Goal: Share content: Share content

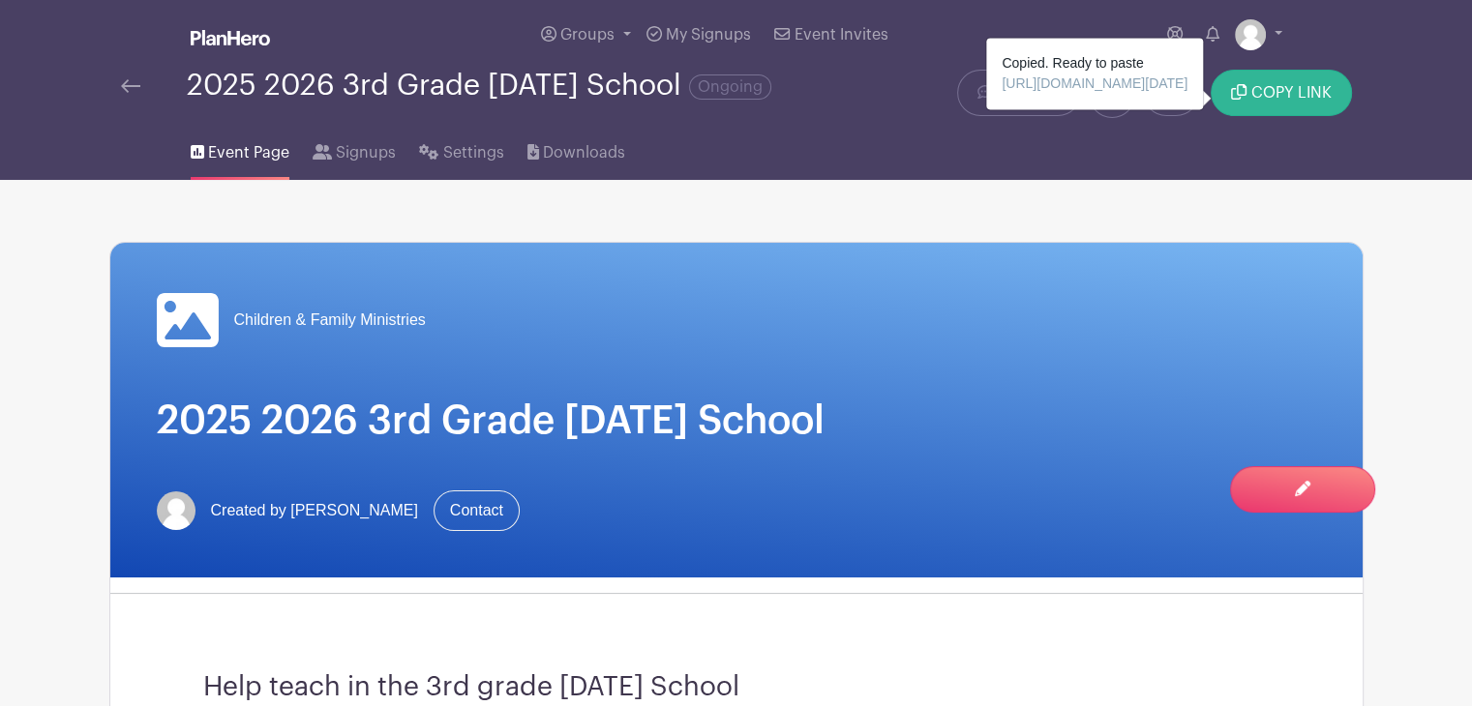
click at [1246, 91] on button "COPY LINK" at bounding box center [1280, 93] width 140 height 46
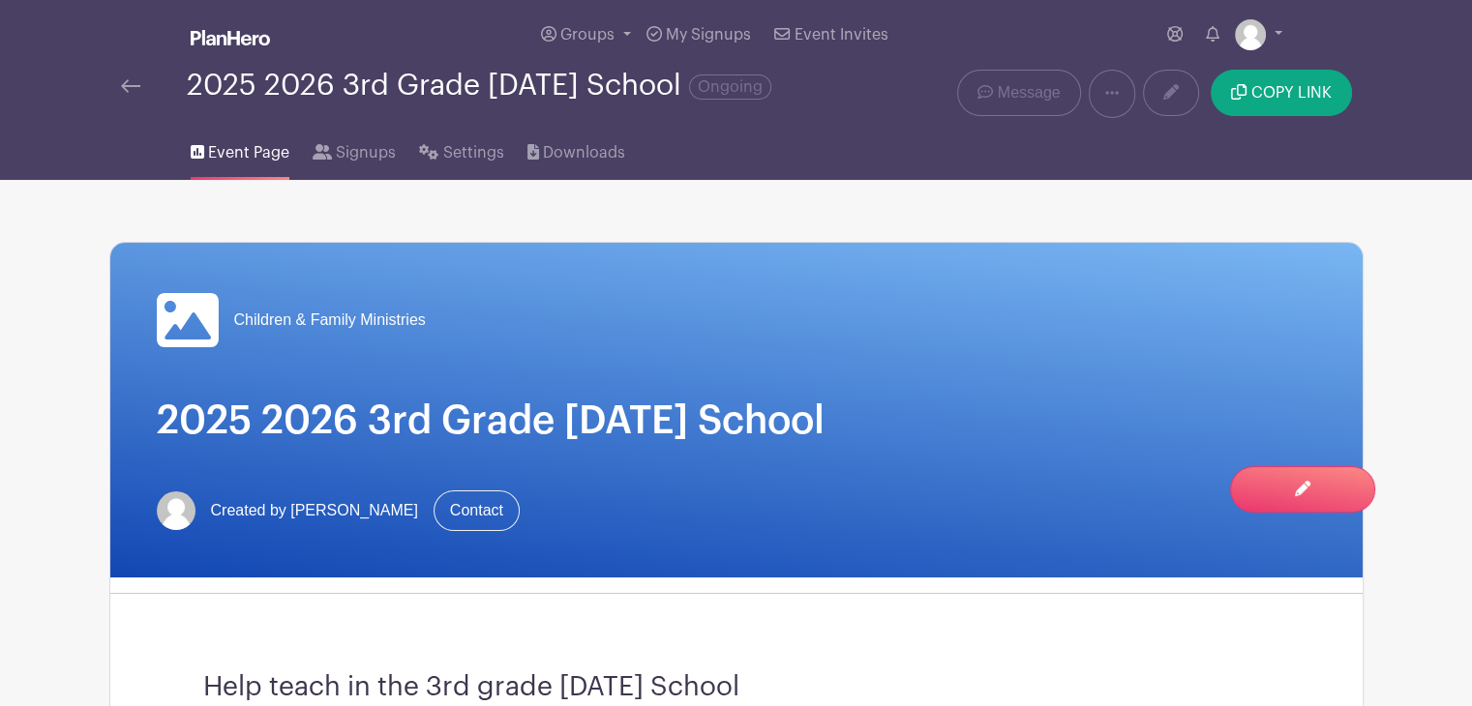
click at [623, 670] on div "Help teach in the 3rd grade [DATE] School" at bounding box center [736, 688] width 1159 height 157
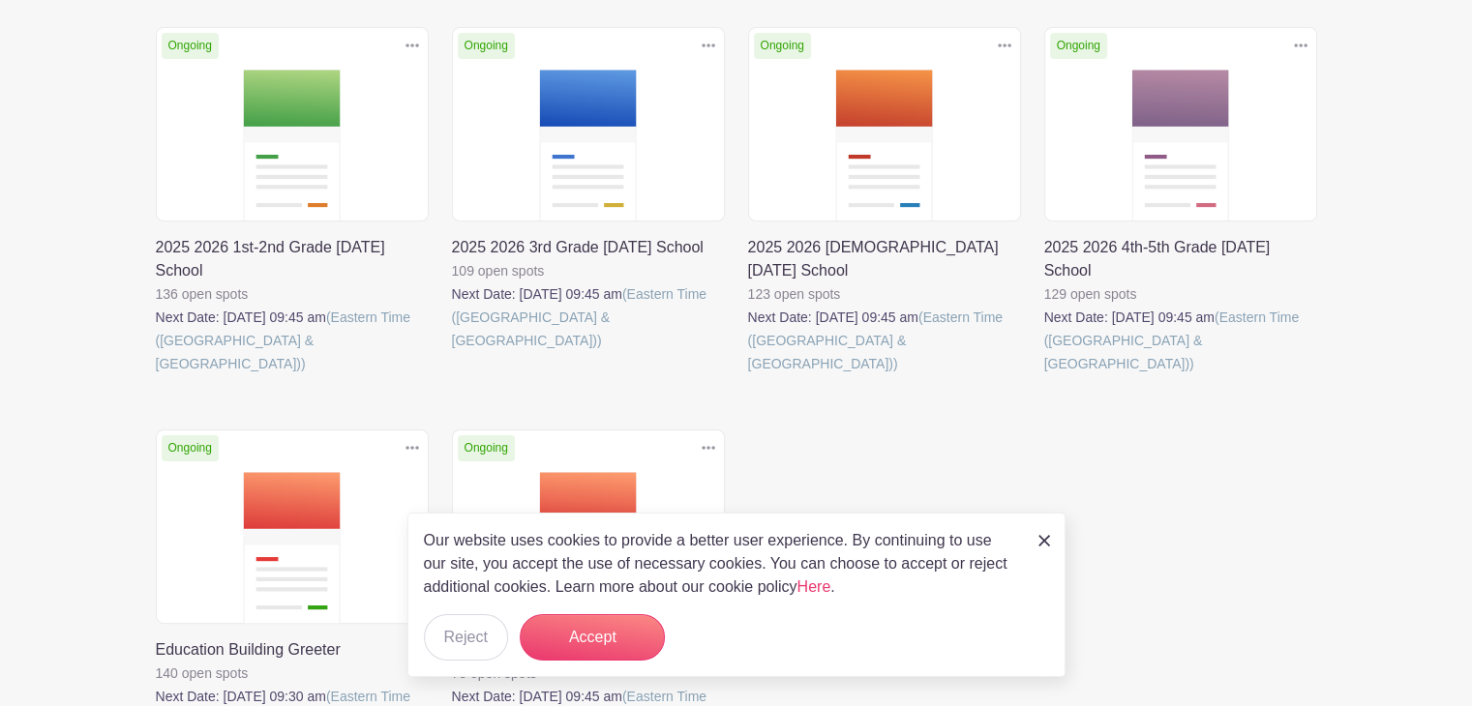
scroll to position [387, 0]
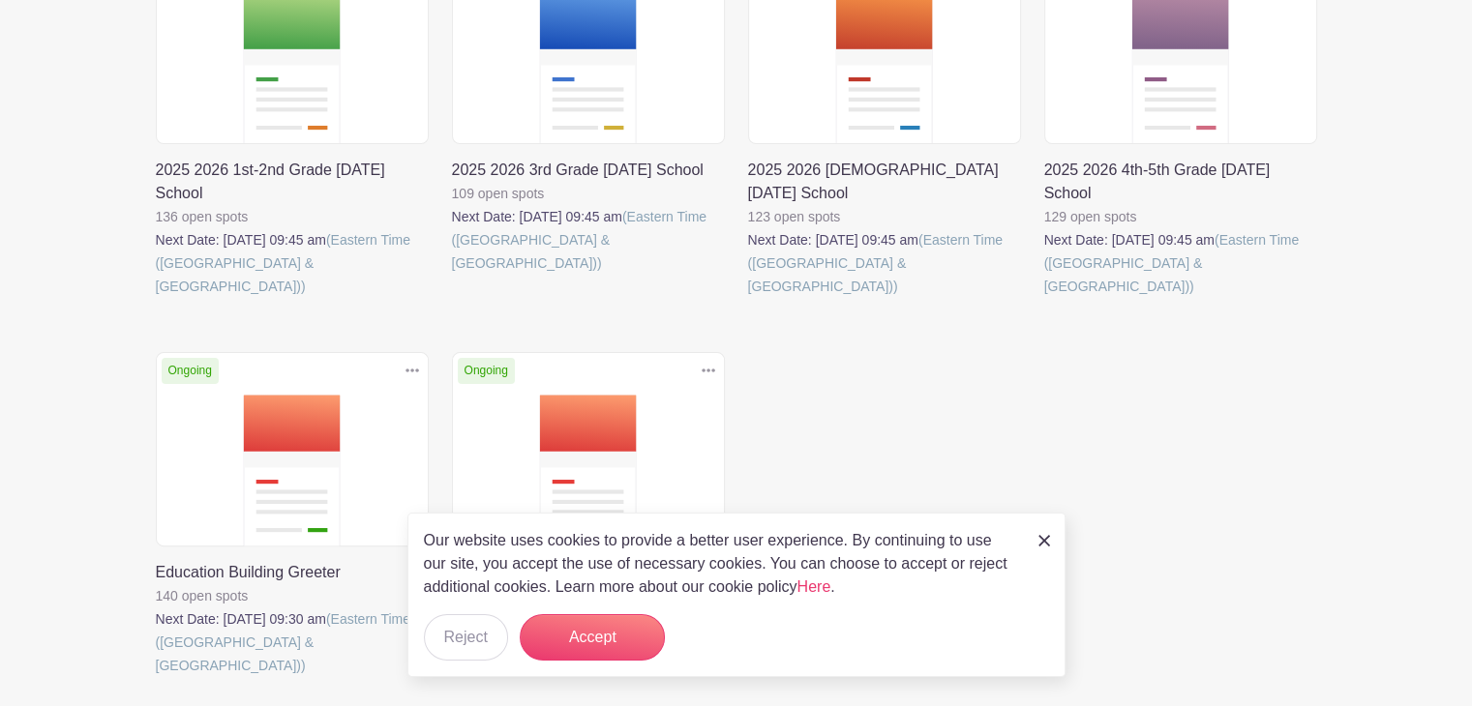
click at [937, 413] on div "Delete Event Are you sure you want to delete this Event? Yes, Delete No, Cancel…" at bounding box center [736, 341] width 1184 height 782
click at [1047, 540] on img at bounding box center [1044, 541] width 12 height 12
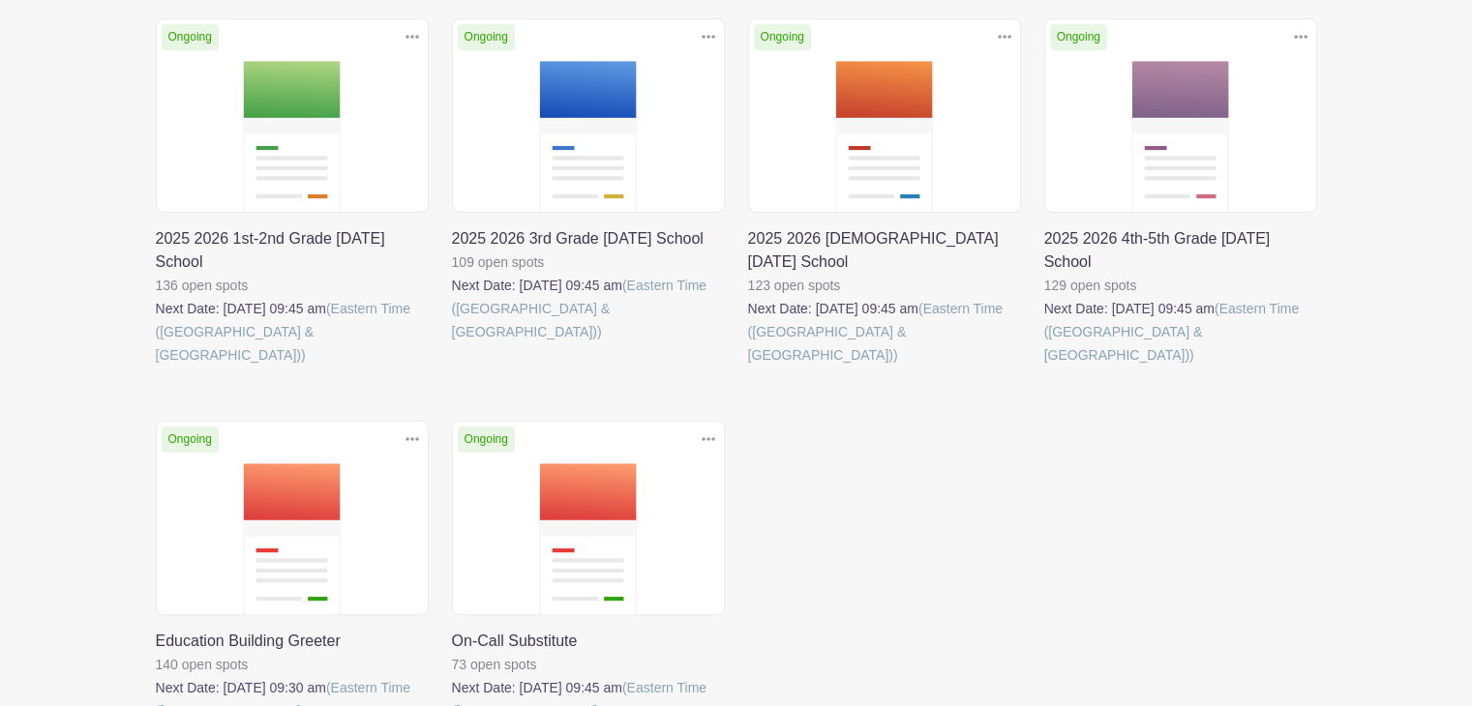
scroll to position [194, 0]
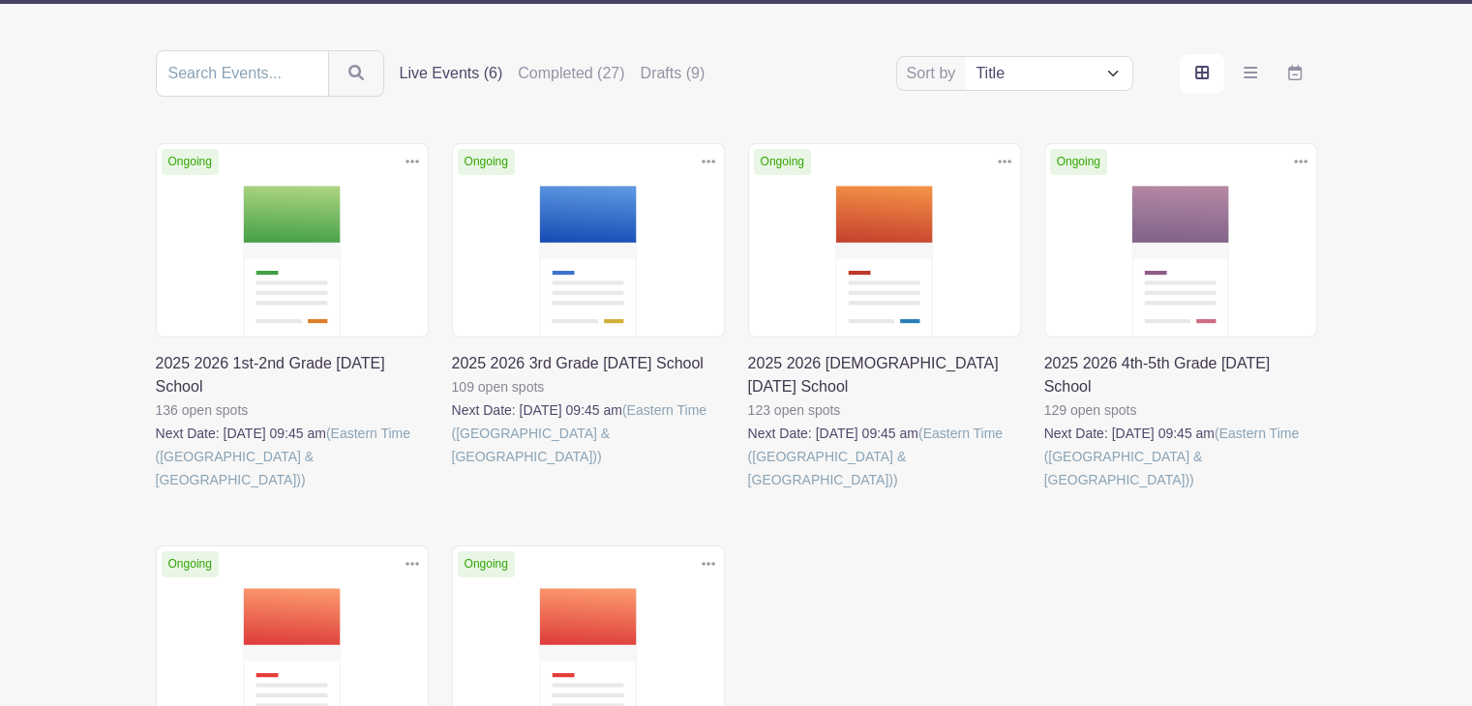
click at [1004, 158] on icon at bounding box center [1005, 161] width 14 height 15
click at [748, 492] on link at bounding box center [748, 492] width 0 height 0
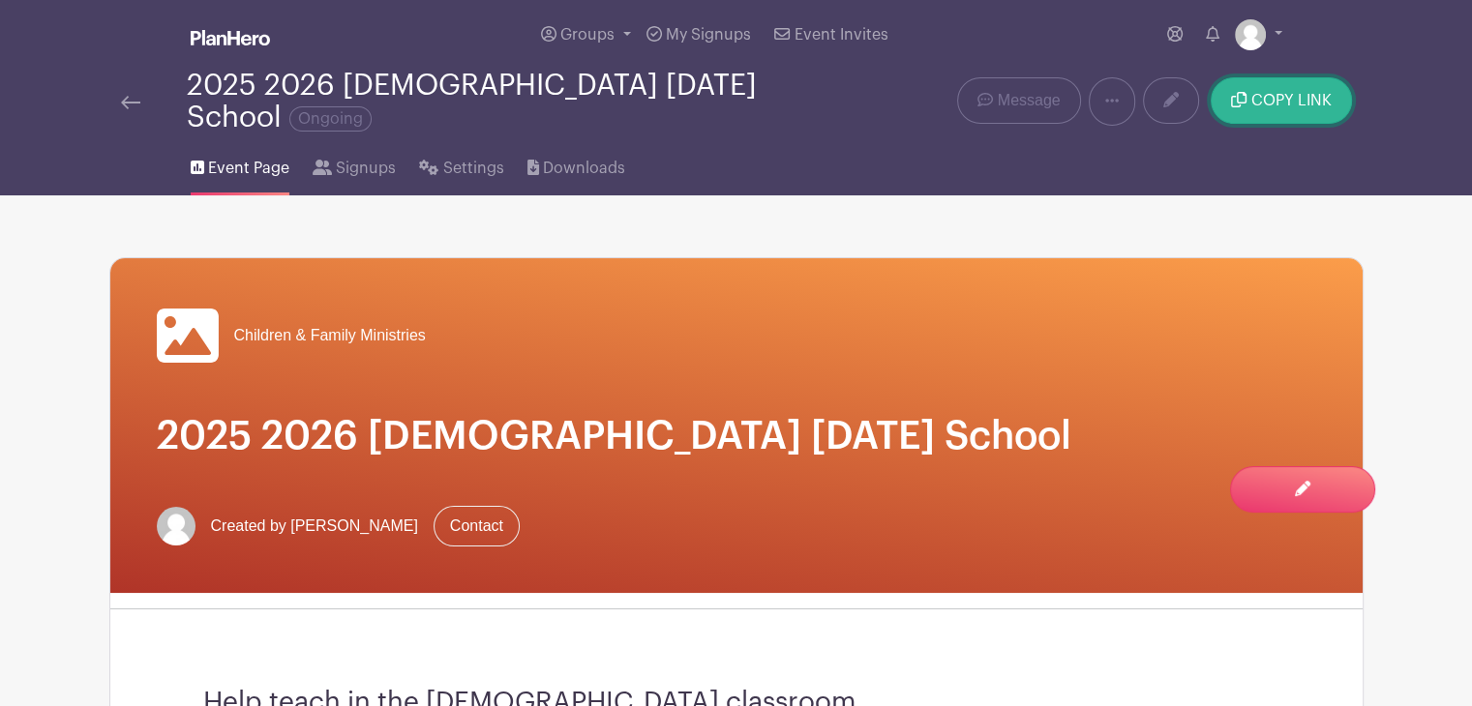
drag, startPoint x: 1298, startPoint y: 90, endPoint x: 1248, endPoint y: 95, distance: 49.6
click at [1297, 93] on span "COPY LINK" at bounding box center [1291, 100] width 80 height 15
click at [1274, 98] on span "COPY LINK" at bounding box center [1291, 100] width 80 height 15
